Goal: Task Accomplishment & Management: Use online tool/utility

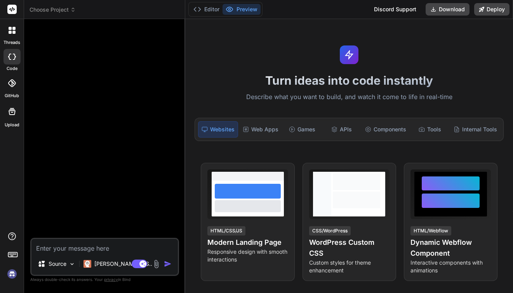
scroll to position [1, 0]
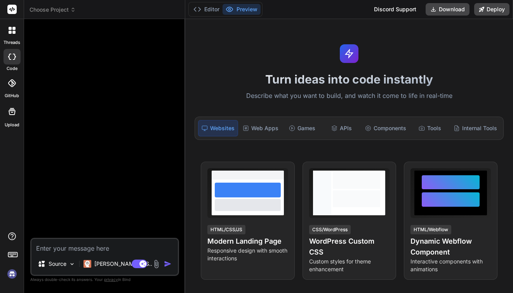
click at [12, 277] on img at bounding box center [11, 273] width 13 height 13
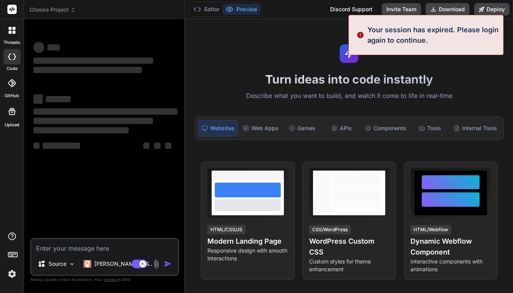
type textarea "x"
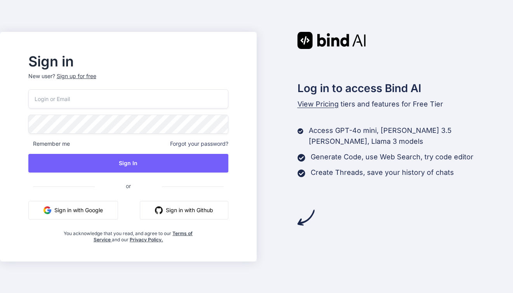
click at [131, 98] on input "email" at bounding box center [128, 98] width 200 height 19
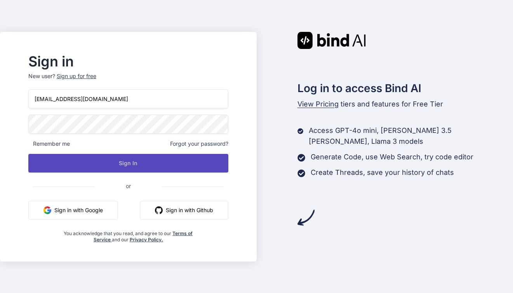
type input "[EMAIL_ADDRESS][DOMAIN_NAME]"
click at [112, 158] on button "Sign In" at bounding box center [128, 163] width 200 height 19
click at [135, 162] on button "Sign In" at bounding box center [128, 163] width 200 height 19
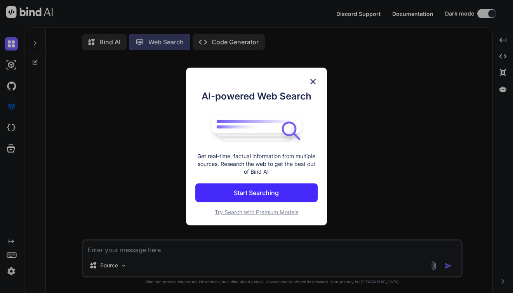
scroll to position [1, 0]
click at [315, 82] on img at bounding box center [312, 81] width 9 height 9
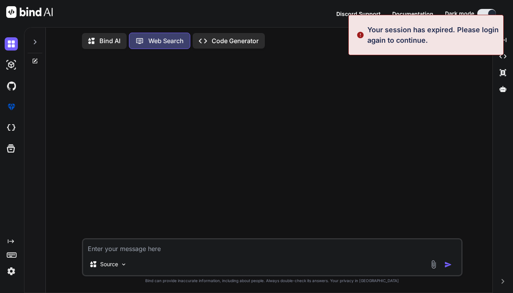
click at [102, 43] on p "Bind AI" at bounding box center [109, 40] width 21 height 9
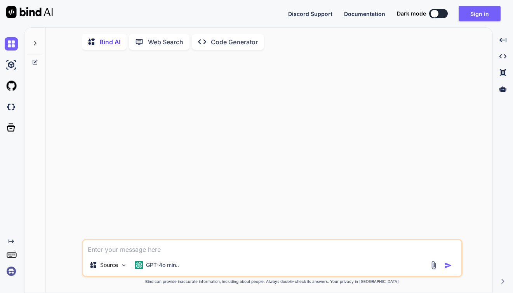
click at [114, 42] on p "Bind AI" at bounding box center [109, 41] width 21 height 9
type textarea "x"
click at [10, 270] on img at bounding box center [11, 270] width 13 height 13
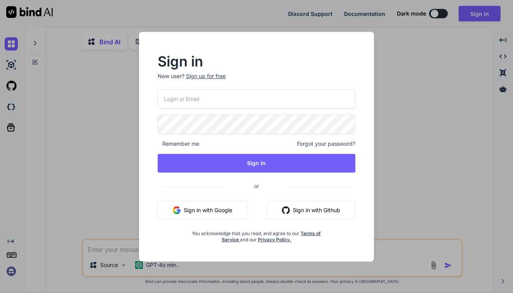
click at [232, 102] on input "email" at bounding box center [257, 98] width 198 height 19
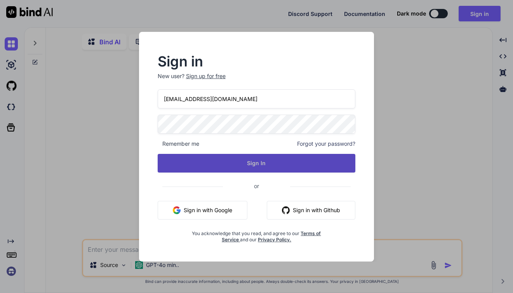
type input "grafcomapps@gmail.com"
click at [250, 159] on button "Sign In" at bounding box center [257, 163] width 198 height 19
click at [253, 161] on button "Sign In" at bounding box center [257, 163] width 198 height 19
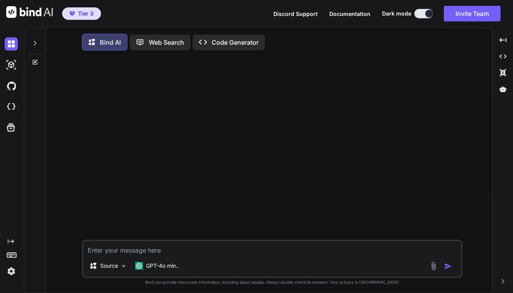
click at [10, 242] on icon "Created with Pixso." at bounding box center [11, 241] width 6 height 6
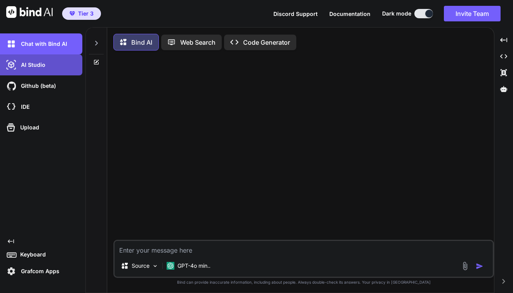
click at [36, 71] on div "AI Studio" at bounding box center [44, 64] width 78 height 13
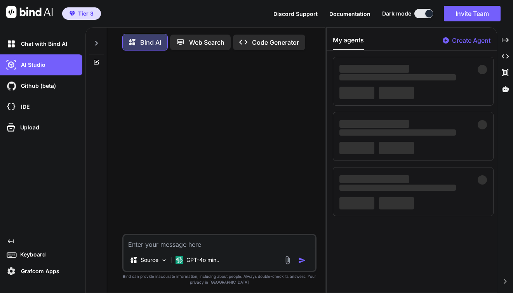
type textarea "x"
